Goal: Information Seeking & Learning: Find specific fact

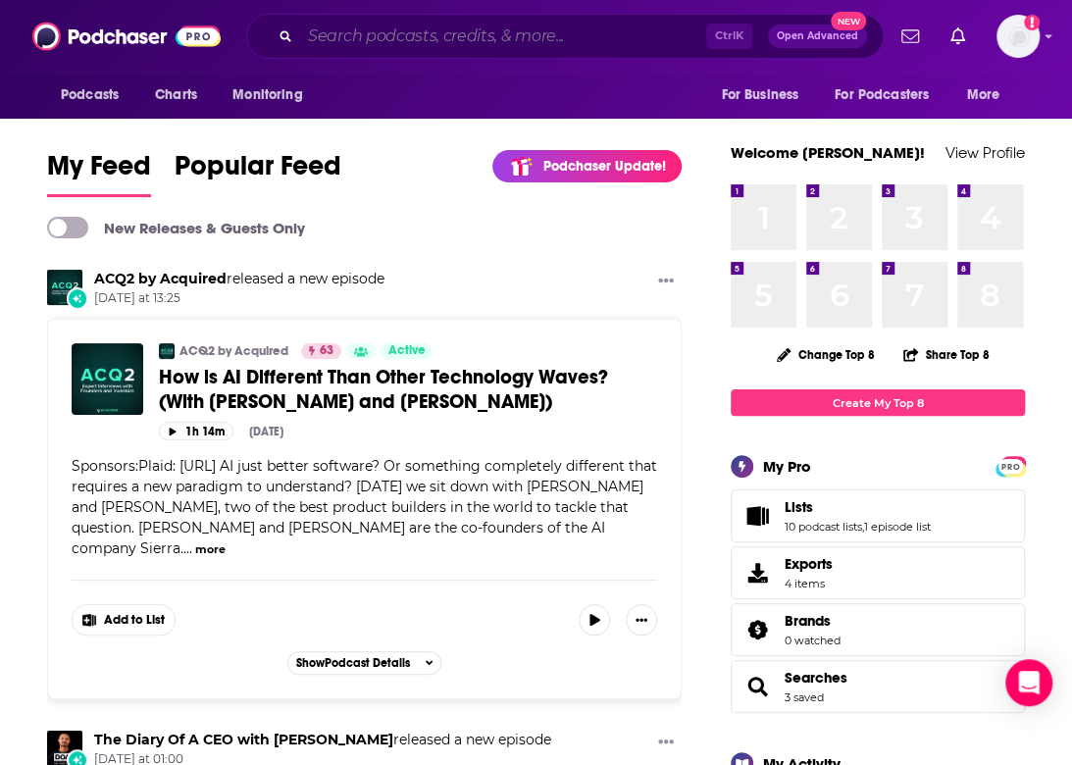
click at [339, 40] on input "Search podcasts, credits, & more..." at bounding box center [503, 36] width 406 height 31
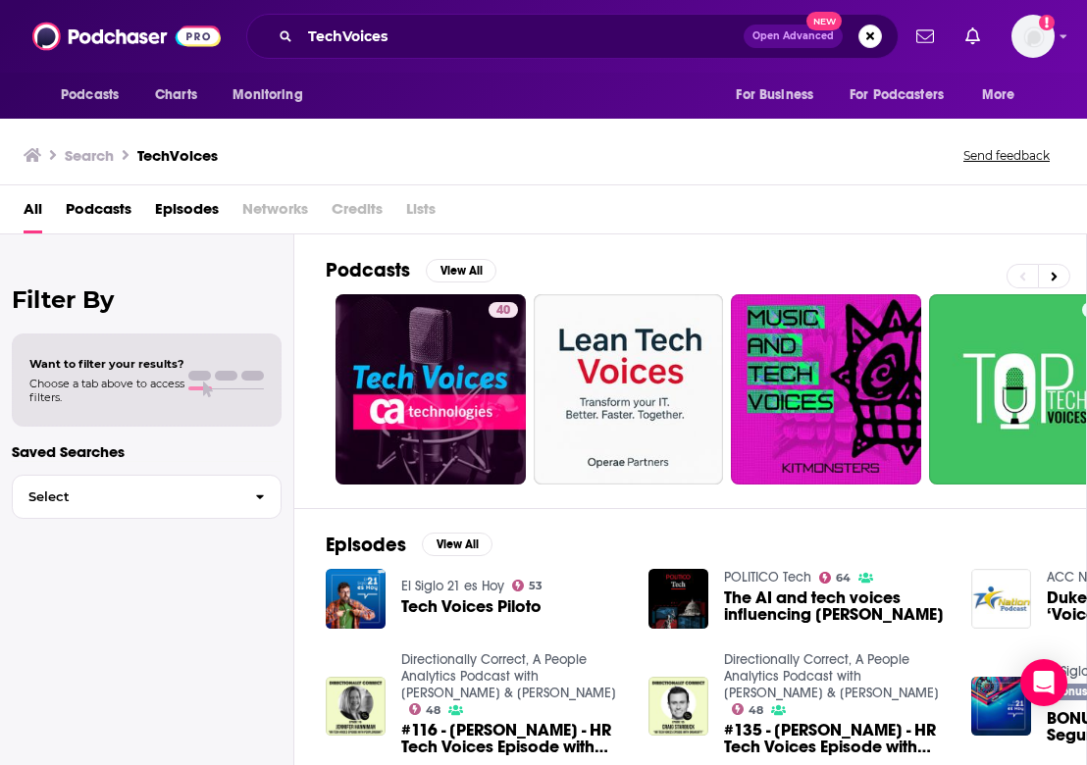
scroll to position [94, 0]
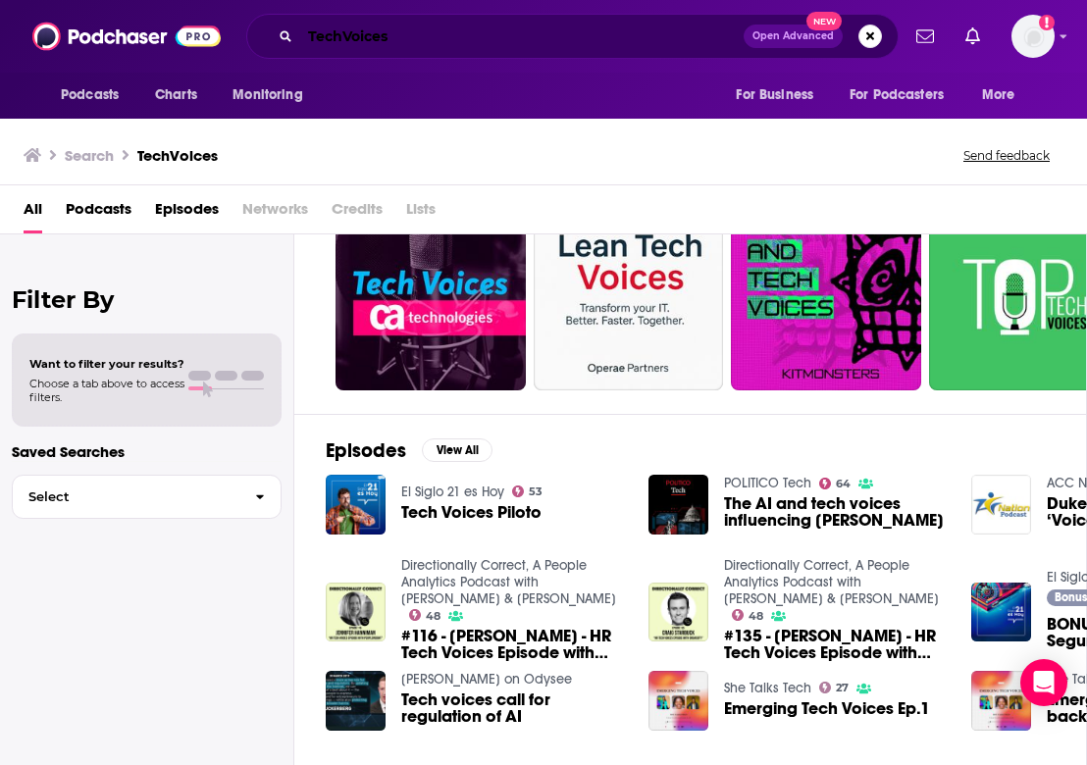
click at [341, 37] on input "TechVoices" at bounding box center [521, 36] width 443 height 31
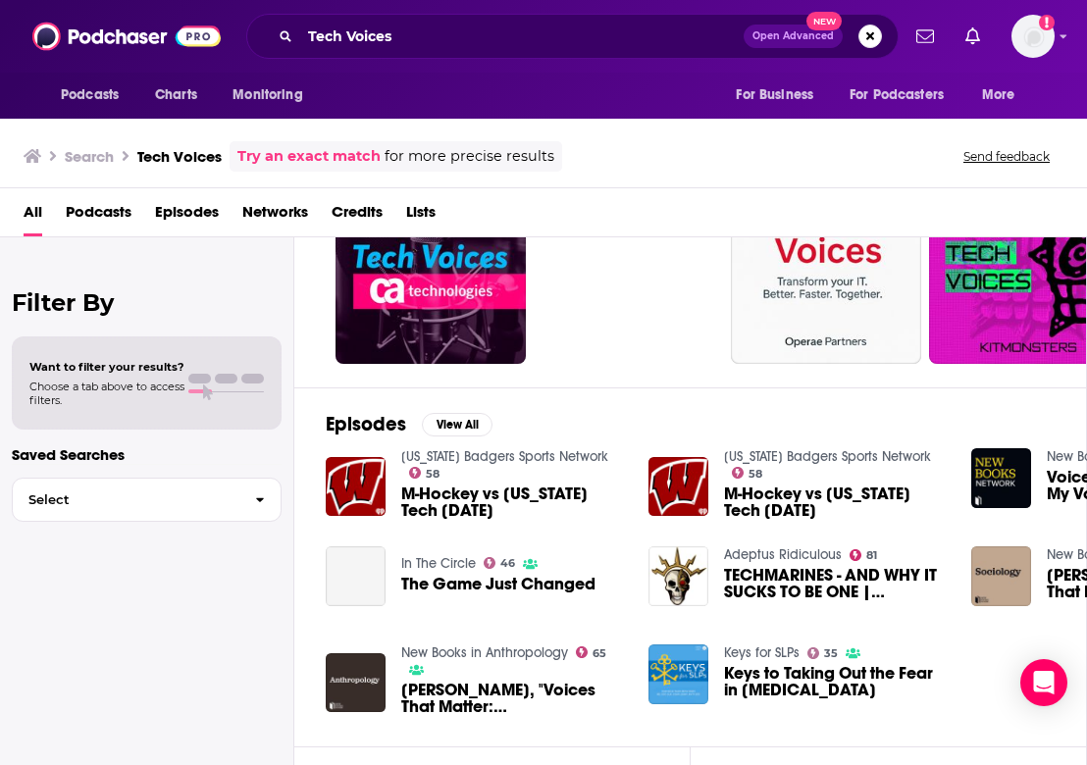
scroll to position [119, 0]
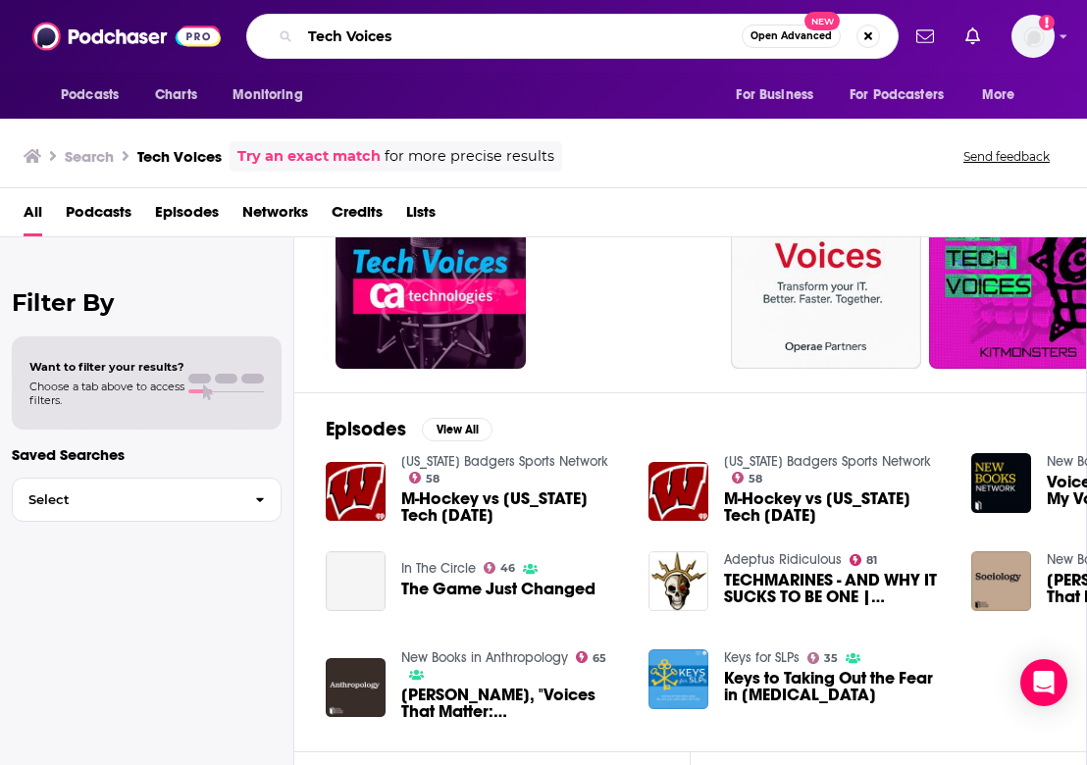
drag, startPoint x: 461, startPoint y: 45, endPoint x: 315, endPoint y: 45, distance: 146.2
click at [316, 45] on input "Tech Voices" at bounding box center [520, 36] width 441 height 31
type input "T"
type input "[PERSON_NAME]"
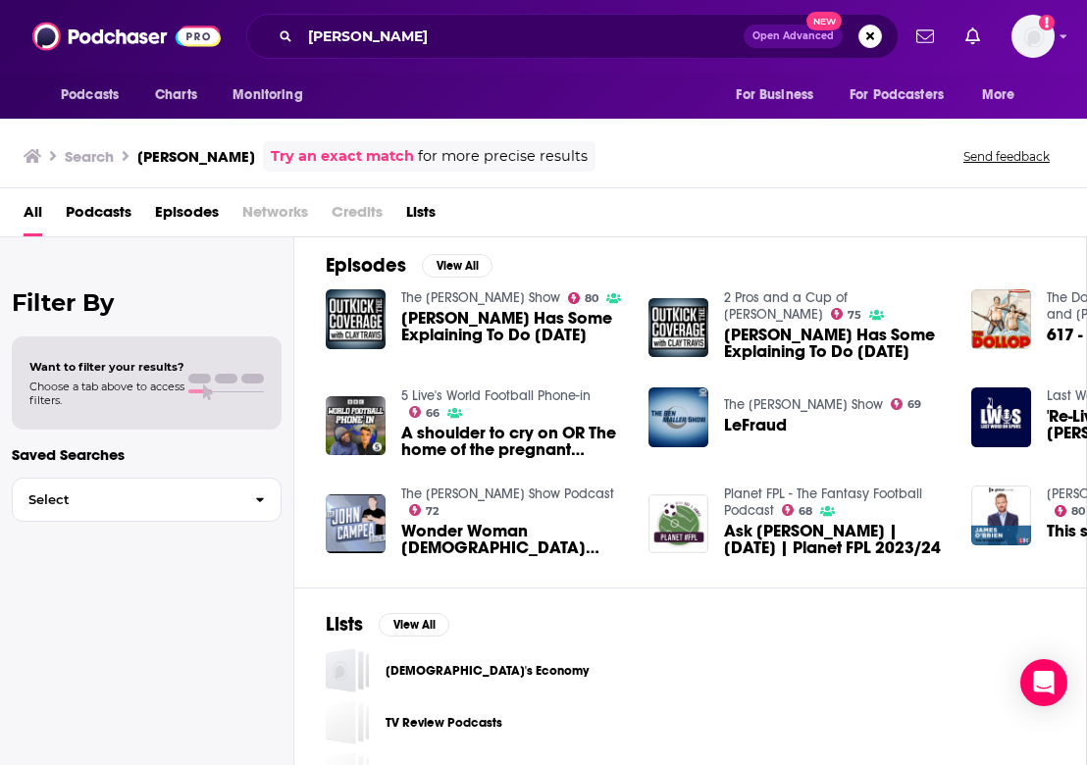
scroll to position [327, 0]
